Goal: Information Seeking & Learning: Learn about a topic

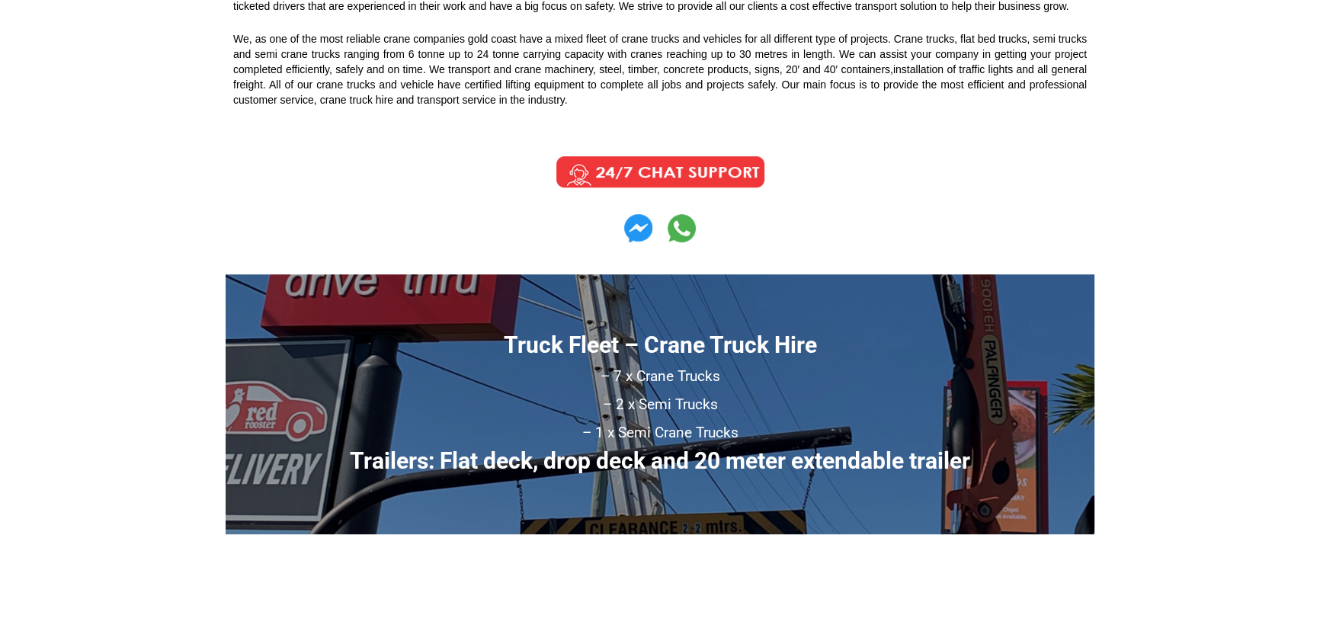
scroll to position [831, 0]
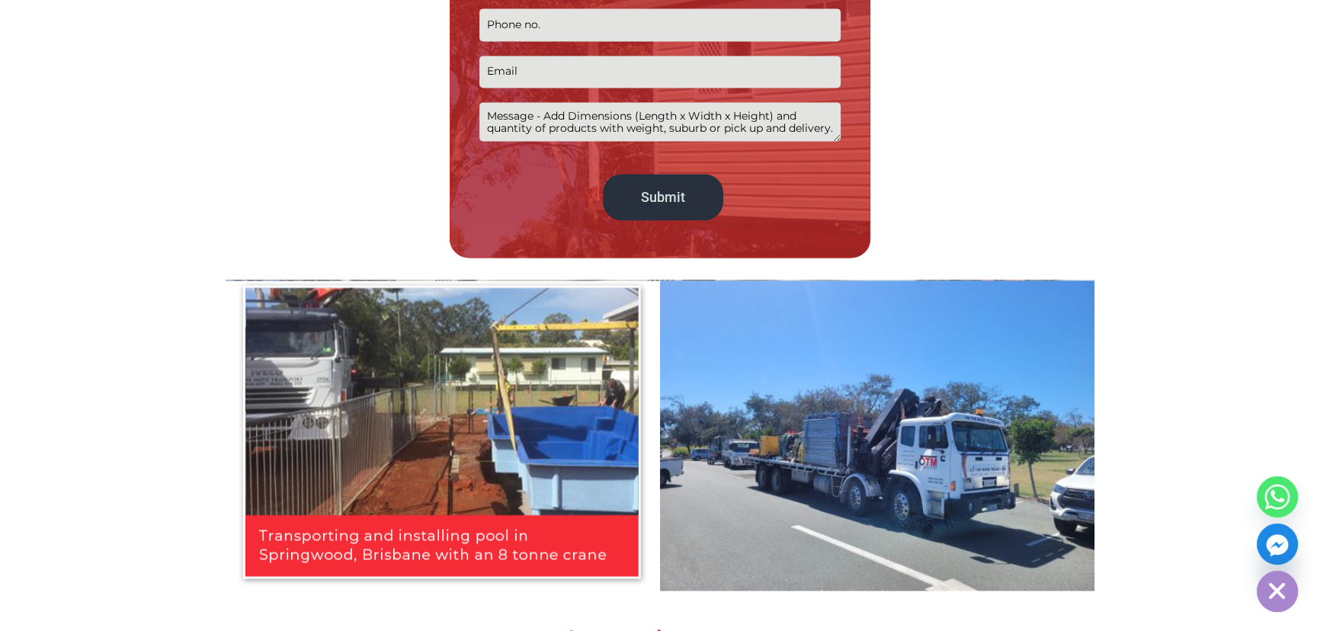
click at [485, 347] on img at bounding box center [443, 433] width 412 height 306
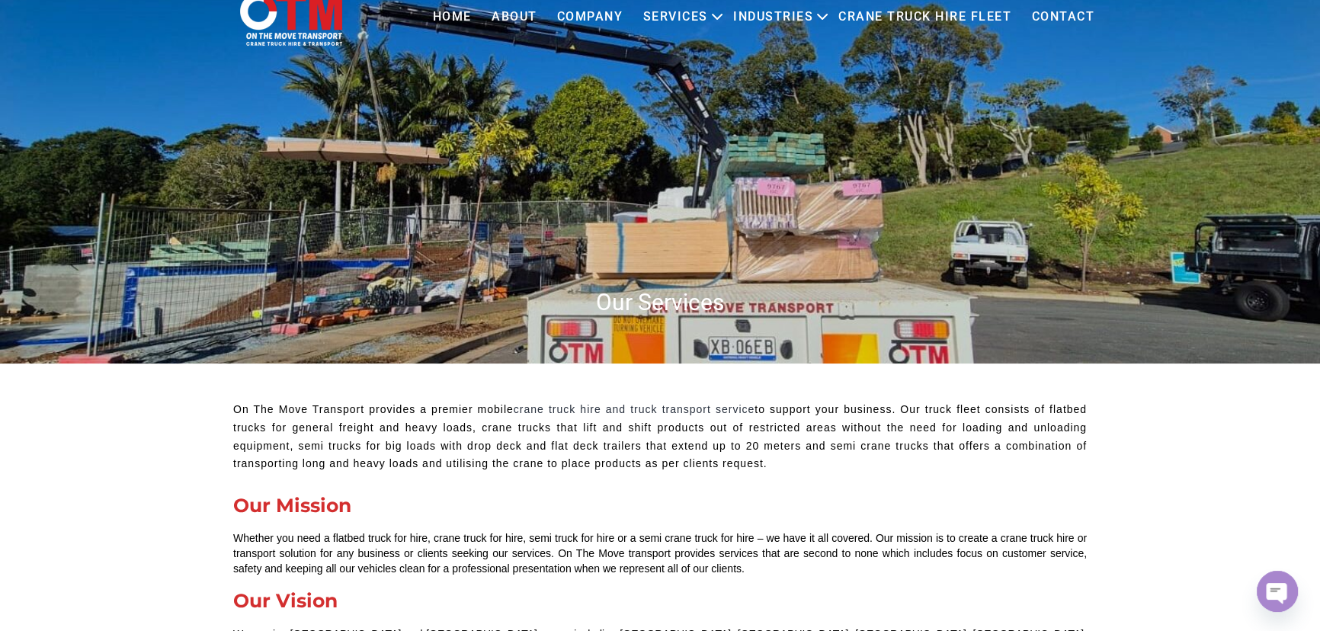
scroll to position [72, 0]
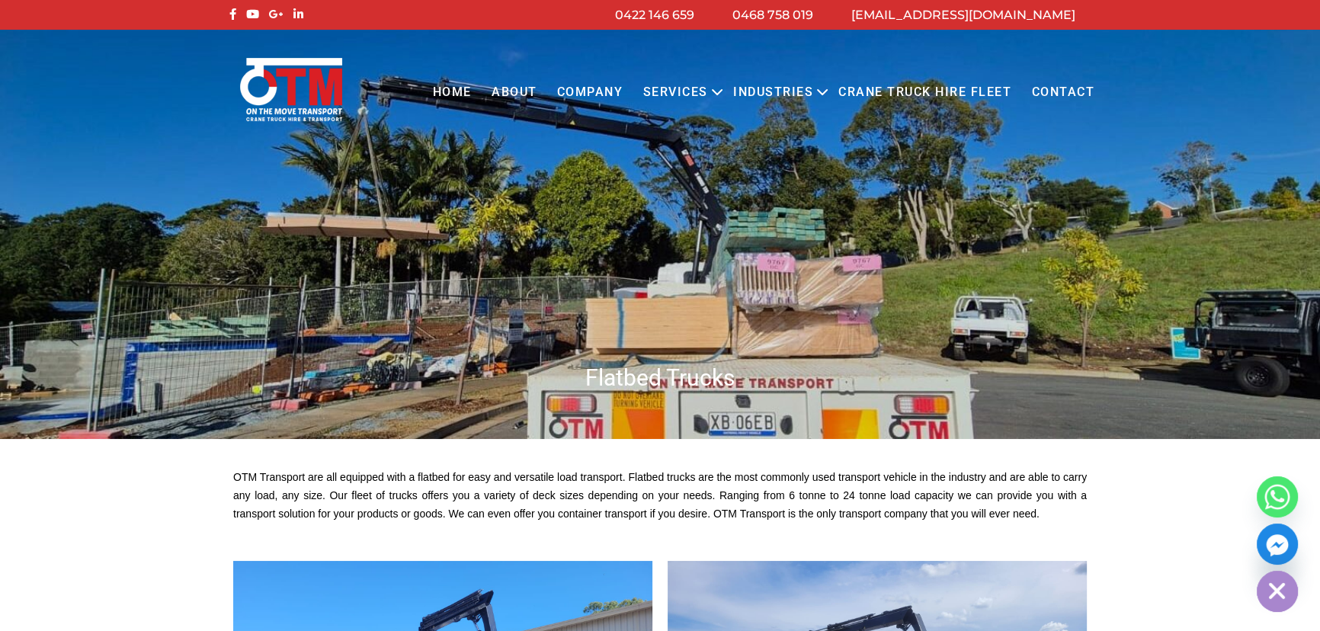
click at [706, 392] on h1 "Flatbed Trucks" at bounding box center [660, 378] width 869 height 30
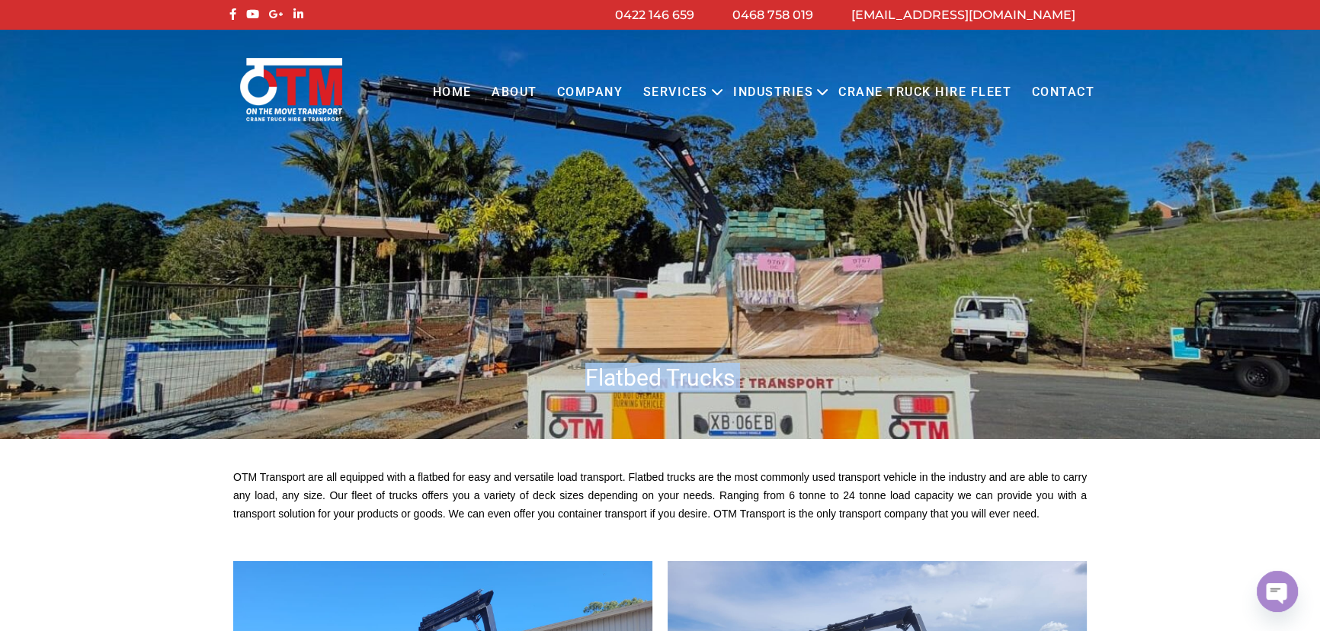
click at [706, 392] on h1 "Flatbed Trucks" at bounding box center [660, 378] width 869 height 30
copy body "Flatbed Trucks"
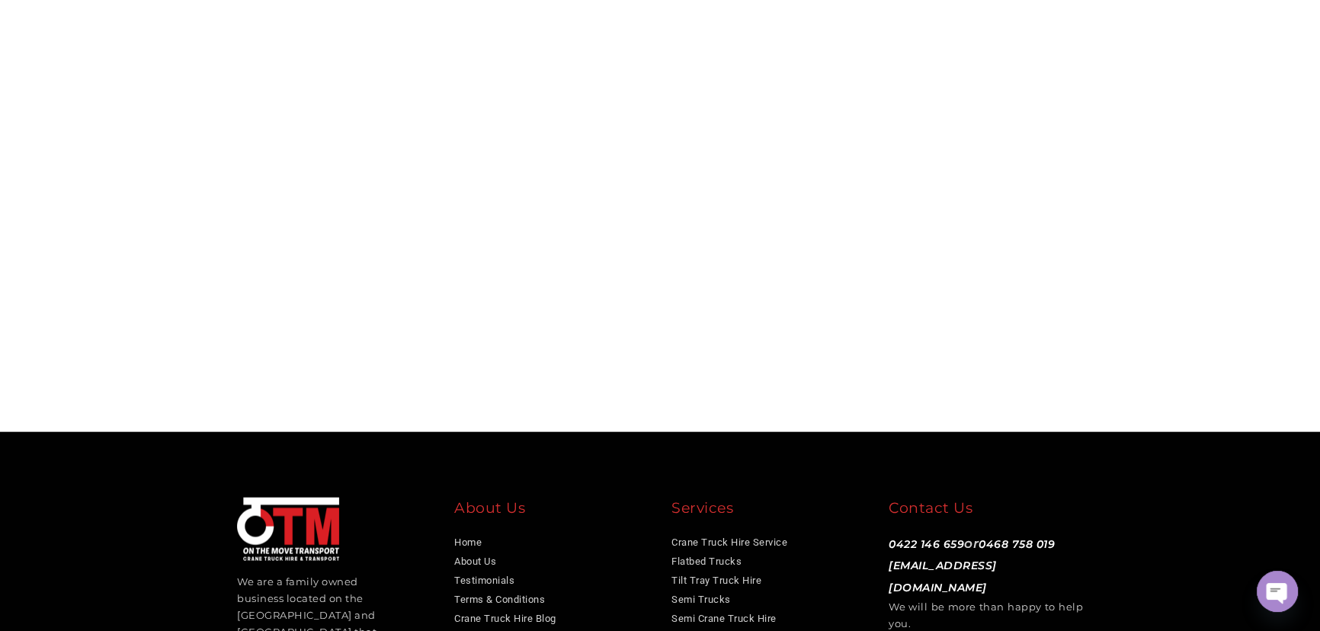
scroll to position [4421, 0]
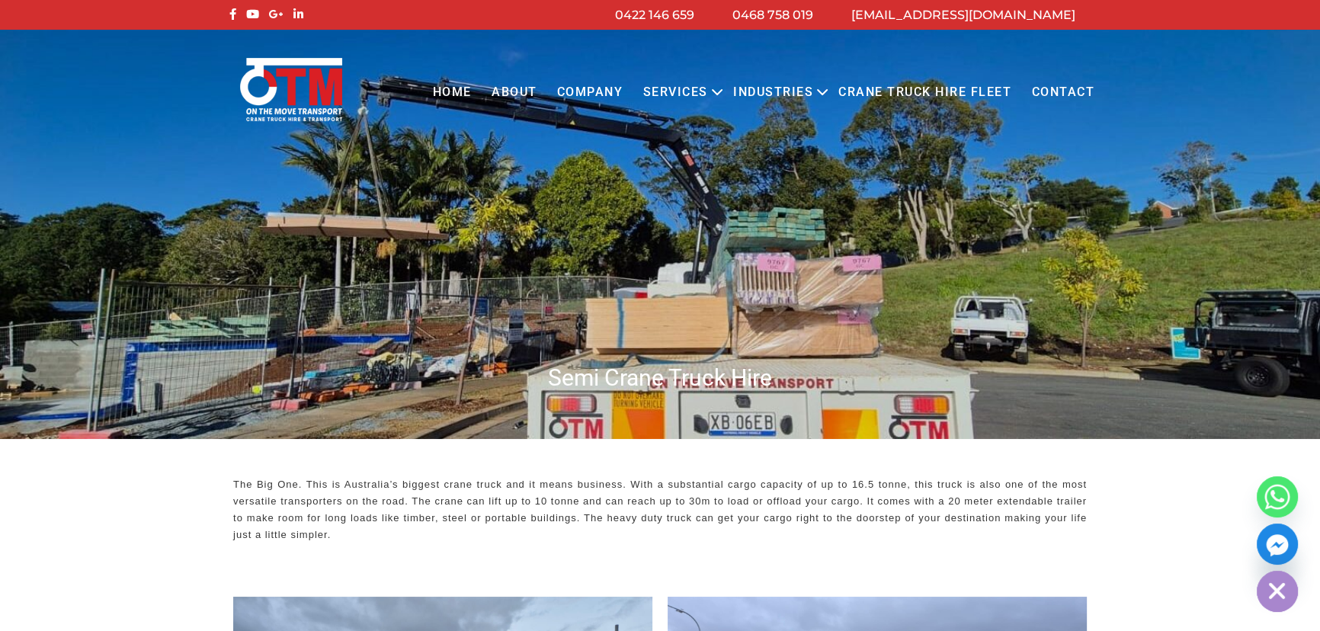
click at [577, 388] on h1 "Semi Crane Truck Hire" at bounding box center [660, 378] width 869 height 30
copy h1 "Semi"
